Goal: Information Seeking & Learning: Learn about a topic

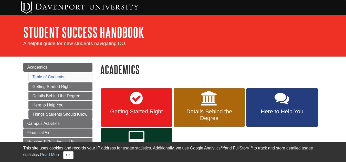
click at [110, 62] on div "Menu Academics Table of Contents Getting Started Right Details Behind the Degre…" at bounding box center [173, 136] width 308 height 159
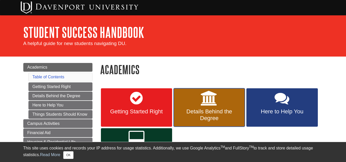
click at [198, 105] on link "Details Behind the Degree" at bounding box center [209, 107] width 71 height 38
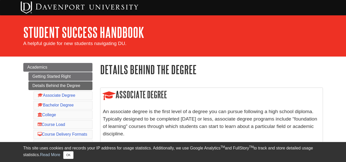
click at [213, 121] on p "An associate degree is the first level of a degree you can pursue following a h…" at bounding box center [211, 122] width 217 height 29
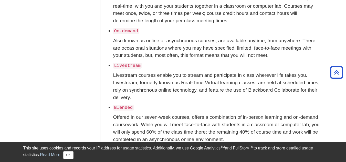
scroll to position [702, 0]
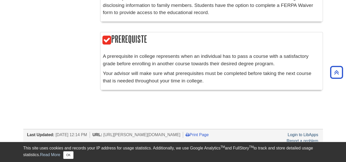
scroll to position [1035, 0]
